Goal: Task Accomplishment & Management: Manage account settings

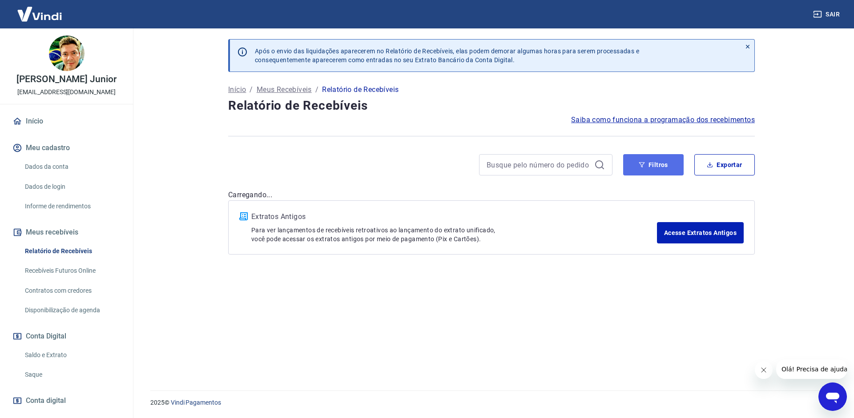
click at [672, 165] on button "Filtros" at bounding box center [653, 164] width 60 height 21
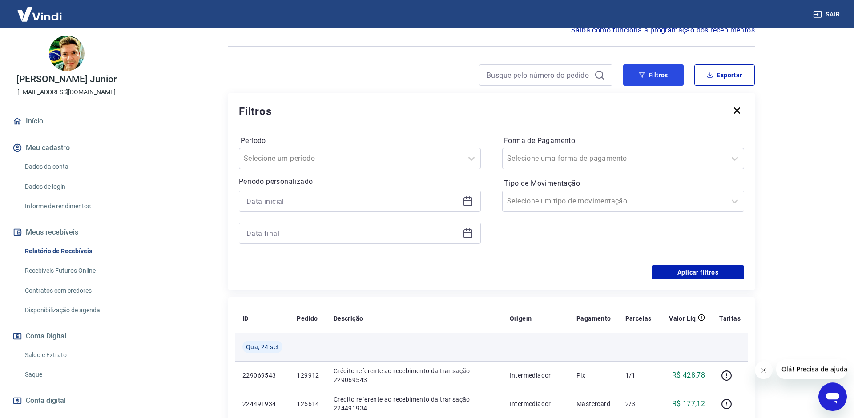
scroll to position [91, 0]
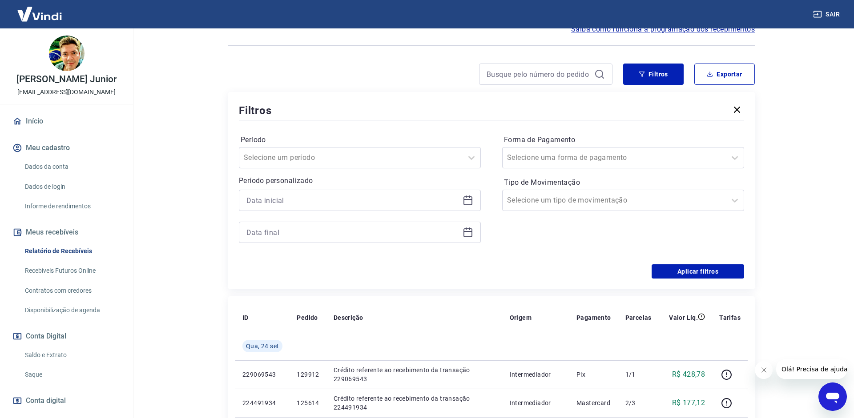
click at [470, 204] on icon at bounding box center [467, 200] width 11 height 11
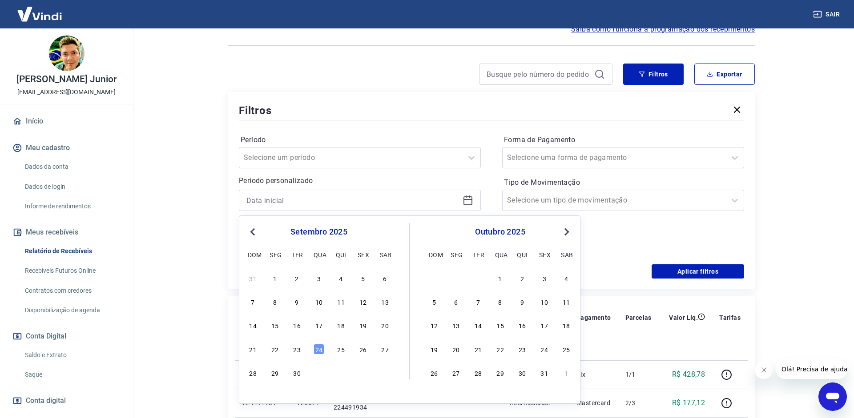
click at [296, 355] on div "21 22 23 24 25 26 27" at bounding box center [318, 349] width 145 height 13
click at [295, 351] on div "23" at bounding box center [297, 349] width 11 height 11
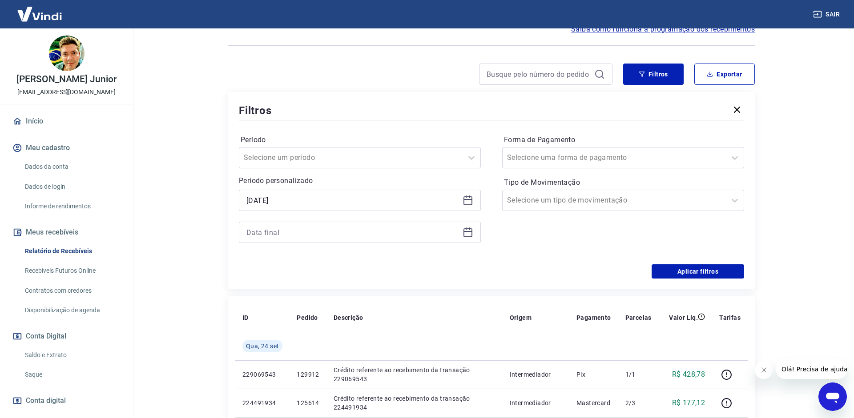
type input "[DATE]"
click at [469, 236] on icon at bounding box center [467, 232] width 11 height 11
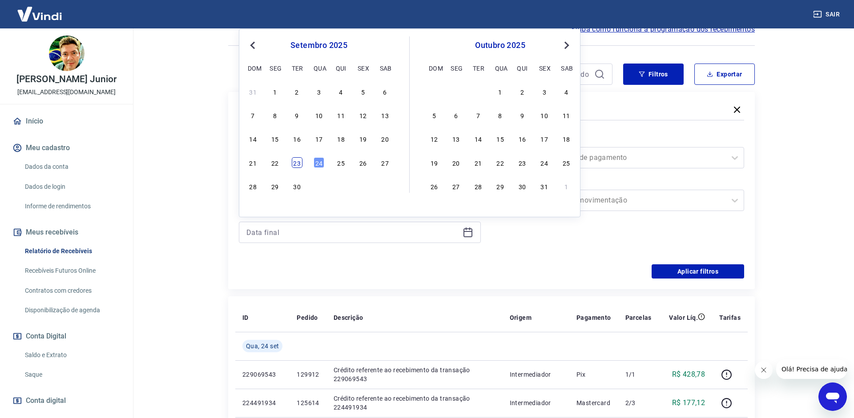
click at [295, 161] on div "23" at bounding box center [297, 162] width 11 height 11
type input "[DATE]"
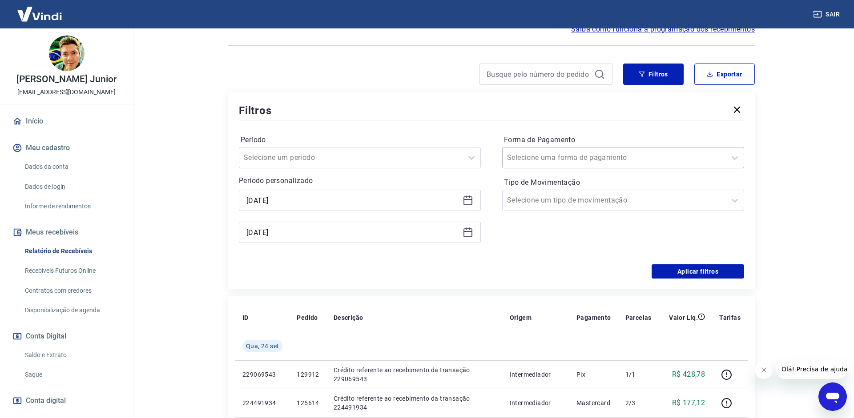
click at [568, 157] on input "Forma de Pagamento" at bounding box center [552, 158] width 90 height 11
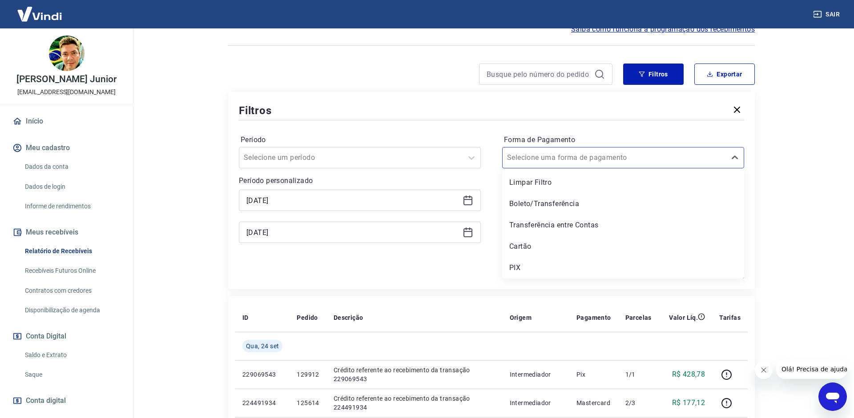
click at [517, 260] on div "PIX" at bounding box center [623, 268] width 242 height 18
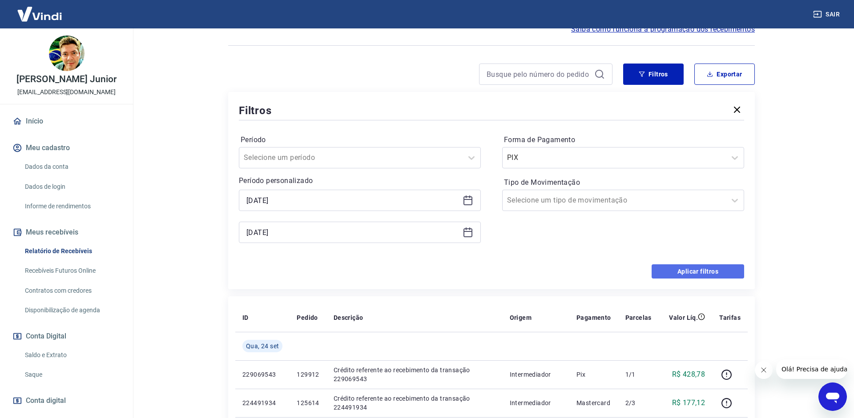
click at [694, 268] on button "Aplicar filtros" at bounding box center [697, 272] width 92 height 14
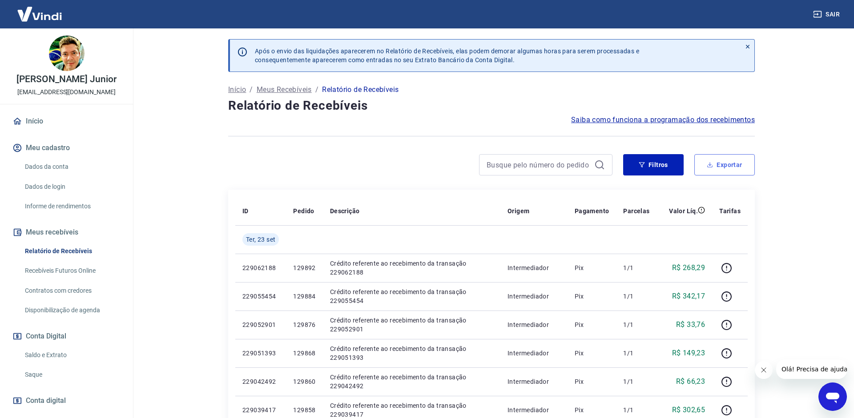
click at [715, 158] on button "Exportar" at bounding box center [724, 164] width 60 height 21
type input "[DATE]"
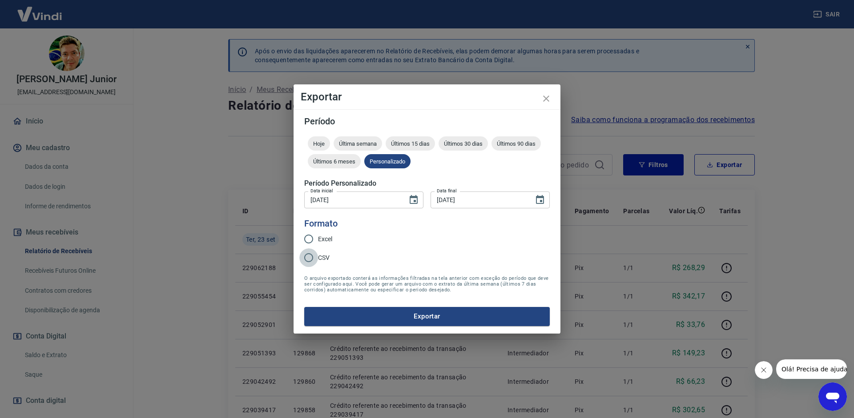
click at [316, 262] on input "CSV" at bounding box center [308, 258] width 19 height 19
radio input "true"
click at [355, 316] on button "Exportar" at bounding box center [426, 316] width 245 height 19
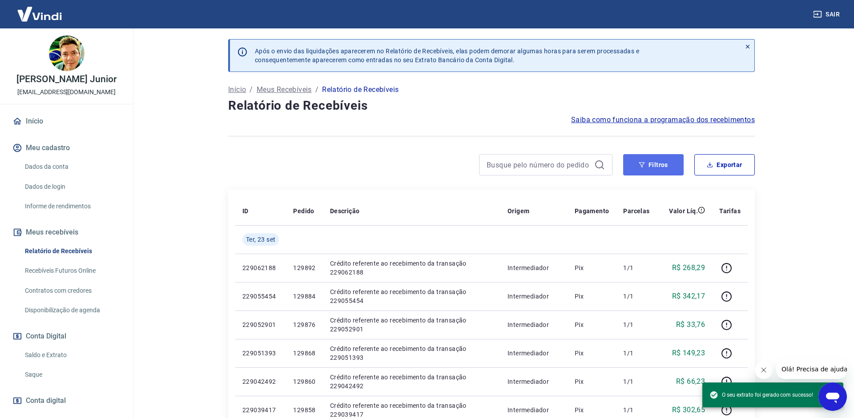
click at [648, 168] on button "Filtros" at bounding box center [653, 164] width 60 height 21
